Goal: Task Accomplishment & Management: Manage account settings

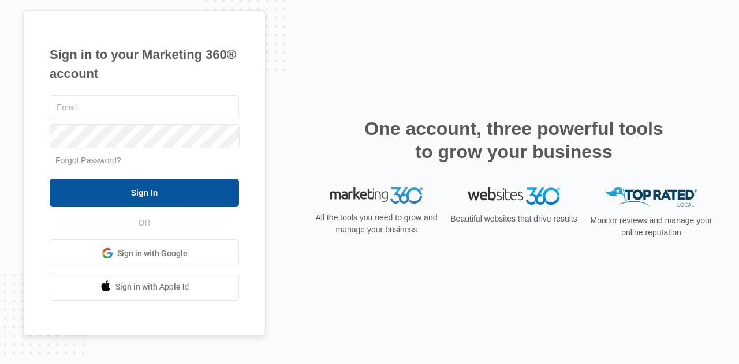
type input "[EMAIL_ADDRESS][DOMAIN_NAME]"
click at [136, 188] on input "Sign In" at bounding box center [144, 193] width 189 height 28
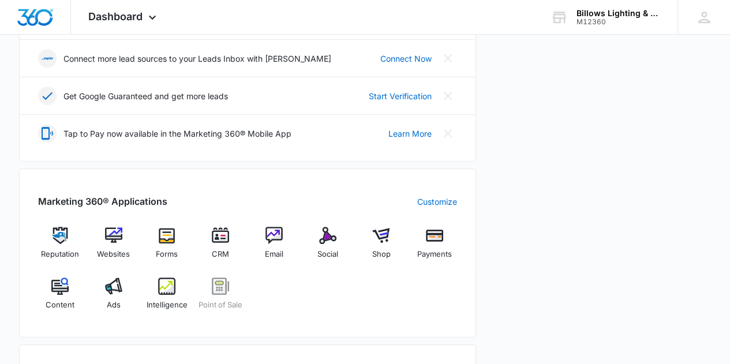
scroll to position [315, 0]
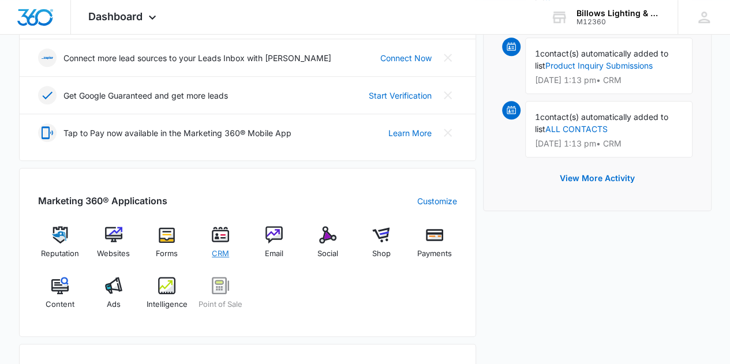
click at [226, 238] on img at bounding box center [220, 234] width 17 height 17
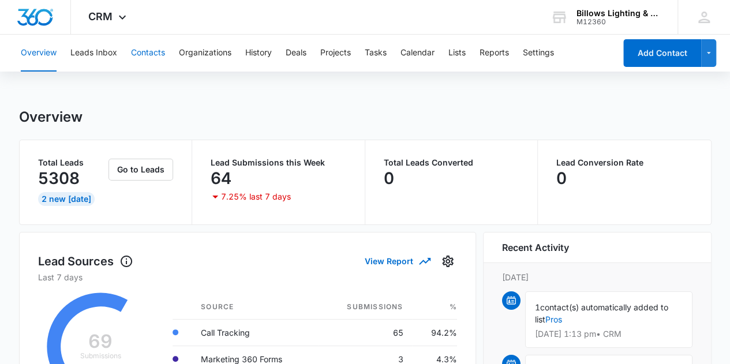
click at [149, 50] on button "Contacts" at bounding box center [148, 53] width 34 height 37
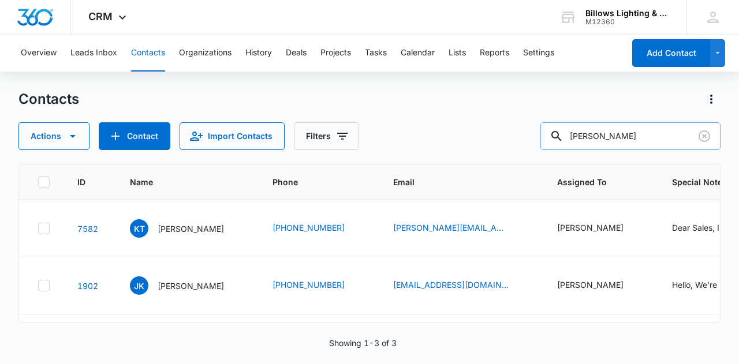
click at [617, 136] on input "[PERSON_NAME]" at bounding box center [630, 136] width 180 height 28
type input "k"
type input "rexha"
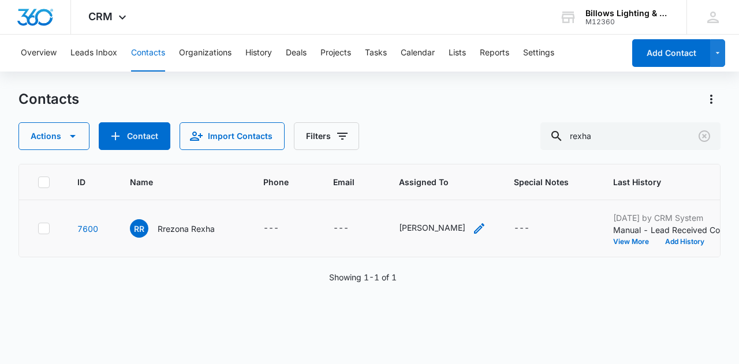
click at [476, 226] on icon "Assigned To - Janet Benvenuto - Select to Edit Field" at bounding box center [479, 228] width 10 height 10
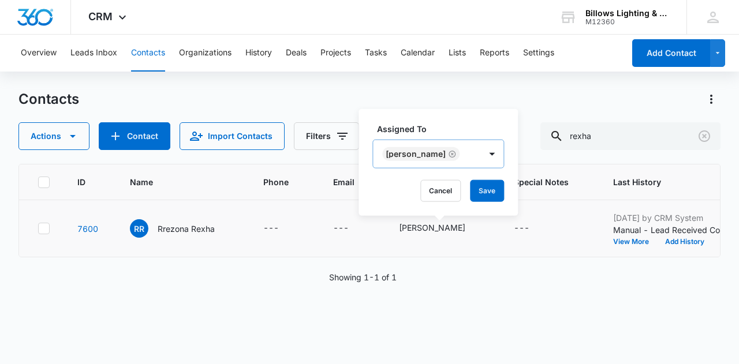
click at [453, 151] on icon "Remove Janet Benvenuto" at bounding box center [452, 154] width 8 height 9
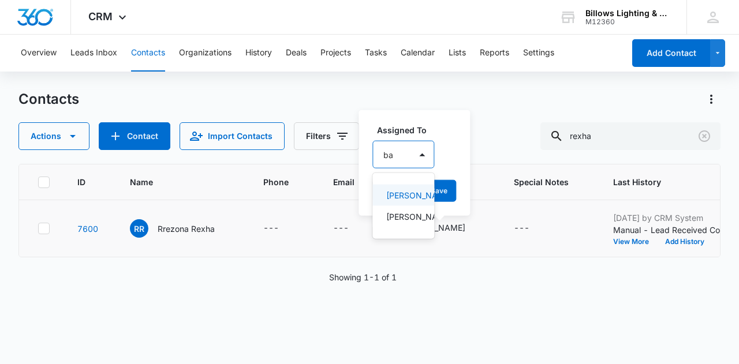
type input "bar"
click at [392, 223] on p "[PERSON_NAME]" at bounding box center [403, 217] width 35 height 12
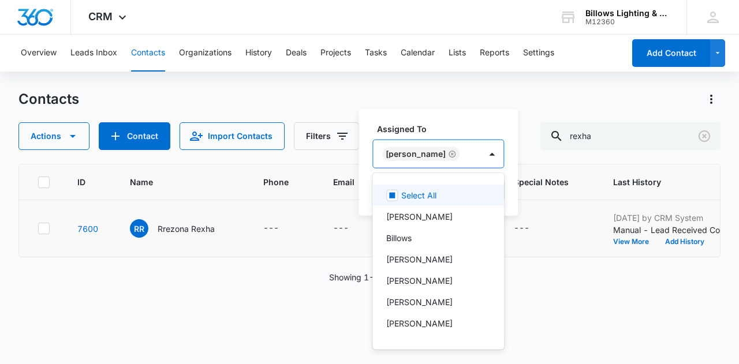
click at [490, 119] on div "Assigned To option [PERSON_NAME], selected. 13 results available. Use Up and Do…" at bounding box center [438, 162] width 159 height 107
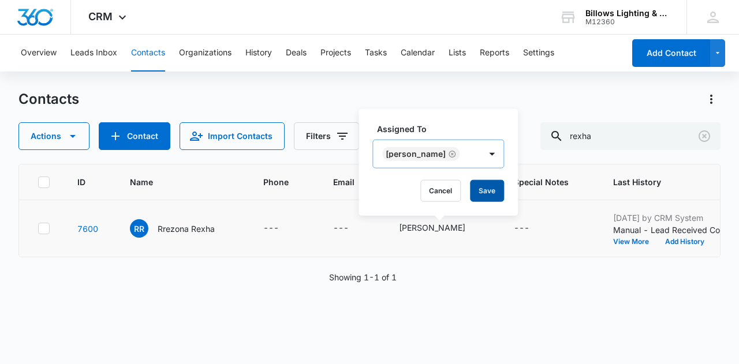
click at [487, 187] on button "Save" at bounding box center [487, 191] width 34 height 22
